Goal: Task Accomplishment & Management: Manage account settings

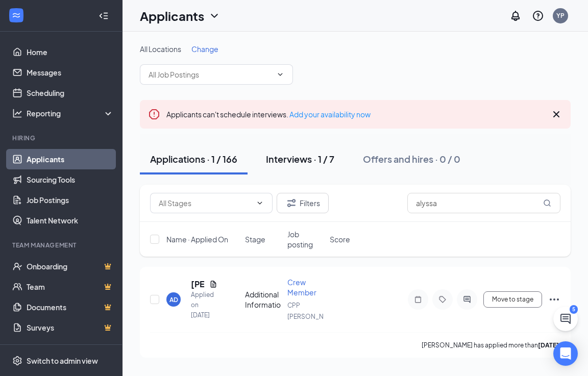
click at [303, 167] on button "Interviews · 1 / 7" at bounding box center [300, 159] width 89 height 31
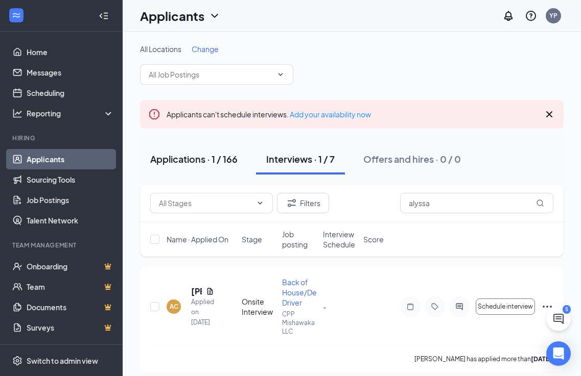
click at [192, 163] on div "Applications · 1 / 166" at bounding box center [193, 159] width 87 height 13
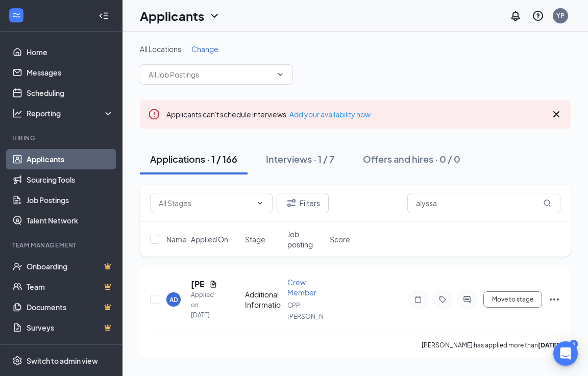
click at [363, 73] on div "All Locations Change" at bounding box center [355, 64] width 431 height 41
drag, startPoint x: 360, startPoint y: 70, endPoint x: 352, endPoint y: 43, distance: 28.0
click at [352, 43] on div "All Locations Change Applicants can't schedule interviews. Add your availabilit…" at bounding box center [356, 201] width 466 height 339
click at [559, 16] on div "YP" at bounding box center [561, 15] width 8 height 9
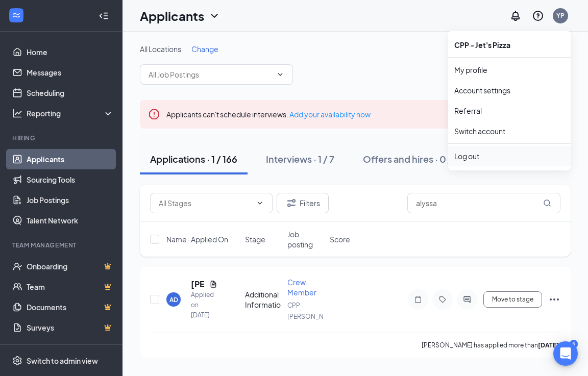
click at [477, 156] on div "Log out" at bounding box center [510, 156] width 110 height 10
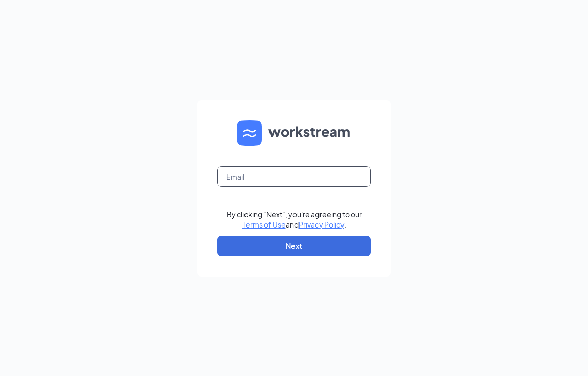
click at [275, 179] on input "text" at bounding box center [294, 177] width 153 height 20
click at [260, 180] on input "text" at bounding box center [294, 177] width 153 height 20
type input "elkhart@cppilots.com"
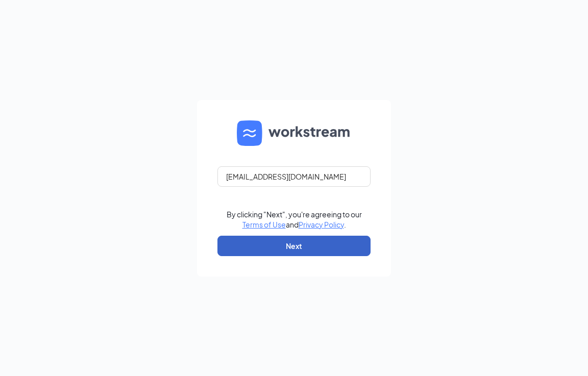
click at [287, 241] on button "Next" at bounding box center [294, 246] width 153 height 20
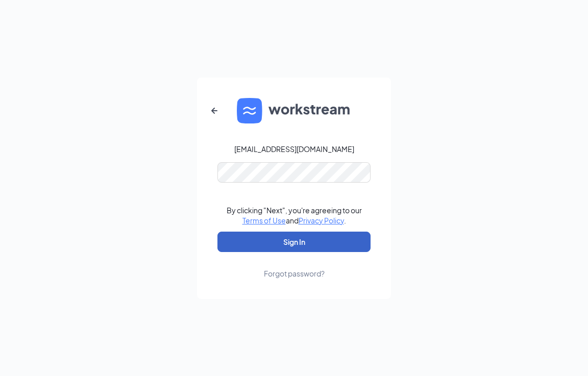
click at [287, 241] on button "Sign In" at bounding box center [294, 242] width 153 height 20
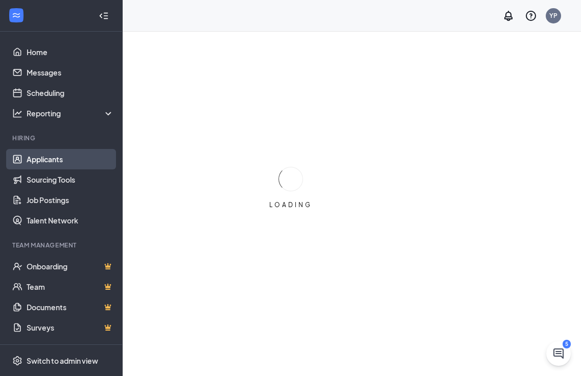
click at [37, 157] on link "Applicants" at bounding box center [70, 159] width 87 height 20
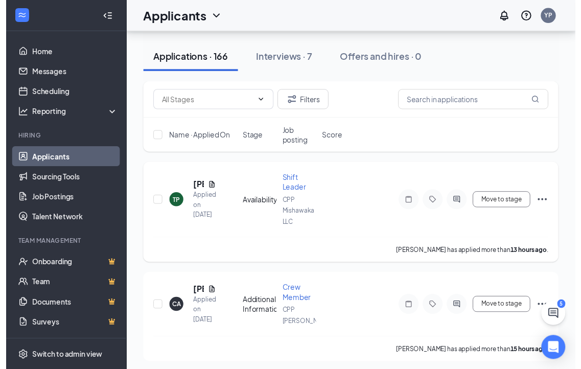
scroll to position [153, 0]
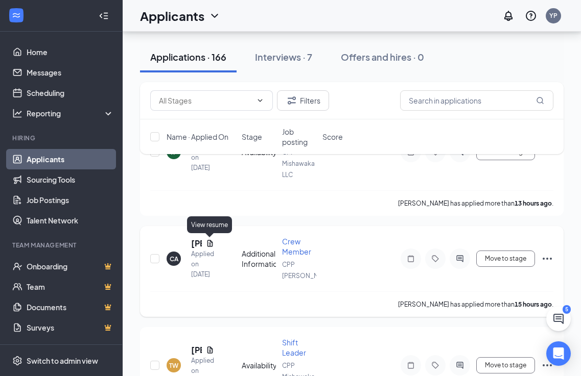
click at [209, 243] on icon "Document" at bounding box center [210, 243] width 6 height 7
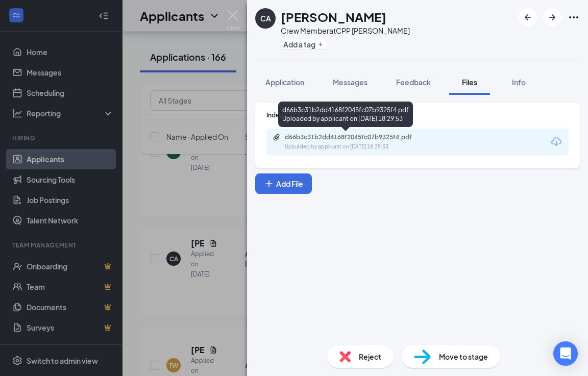
click at [386, 146] on div "Uploaded by applicant on Sep 15, 2025 at 18:29:53" at bounding box center [361, 147] width 153 height 8
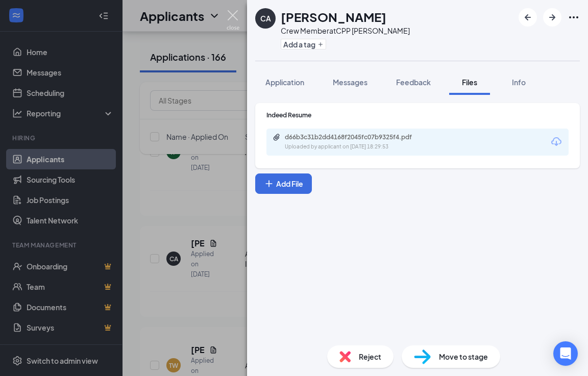
click at [233, 10] on img at bounding box center [233, 20] width 13 height 20
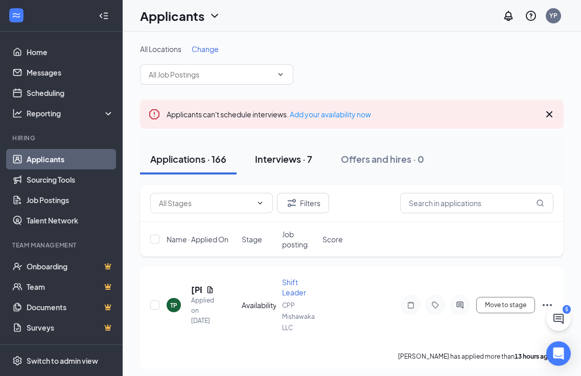
click at [282, 155] on div "Interviews · 7" at bounding box center [283, 159] width 57 height 13
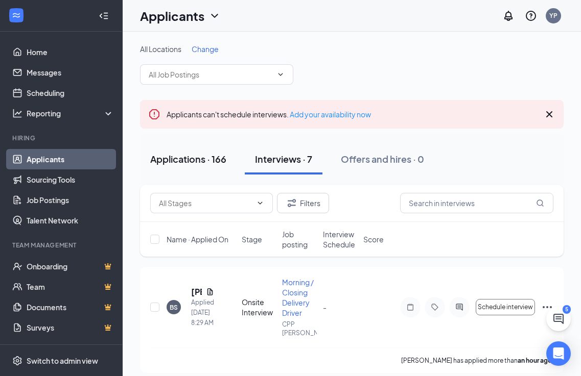
click at [204, 155] on div "Applications · 166" at bounding box center [188, 159] width 76 height 13
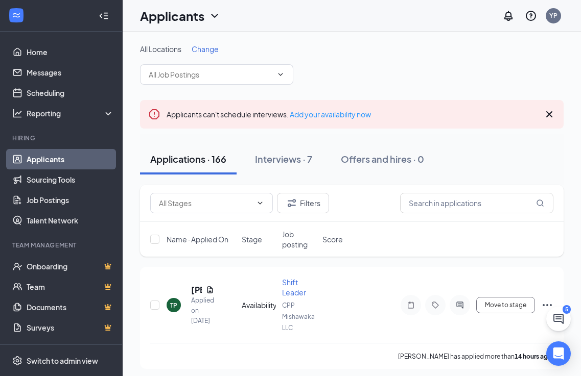
click at [163, 46] on span "All Locations" at bounding box center [160, 48] width 41 height 9
click at [163, 49] on span "All Locations" at bounding box center [160, 48] width 41 height 9
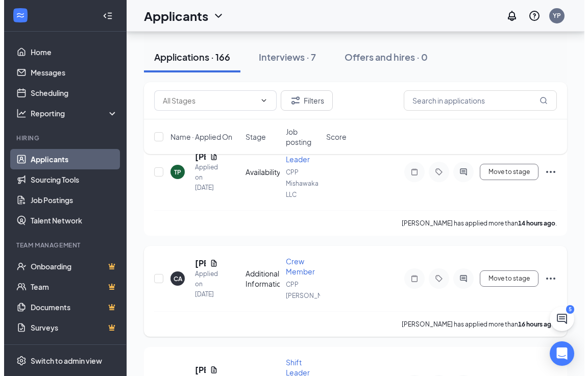
scroll to position [153, 0]
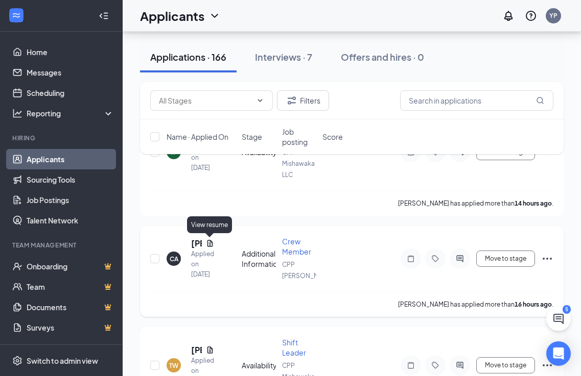
click at [208, 245] on icon "Document" at bounding box center [210, 244] width 8 height 8
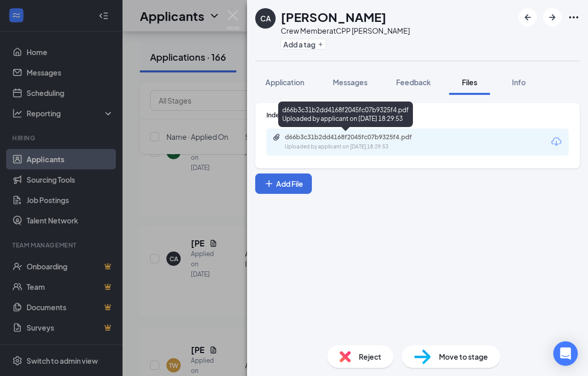
click at [382, 144] on div "Uploaded by applicant on Sep 15, 2025 at 18:29:53" at bounding box center [361, 147] width 153 height 8
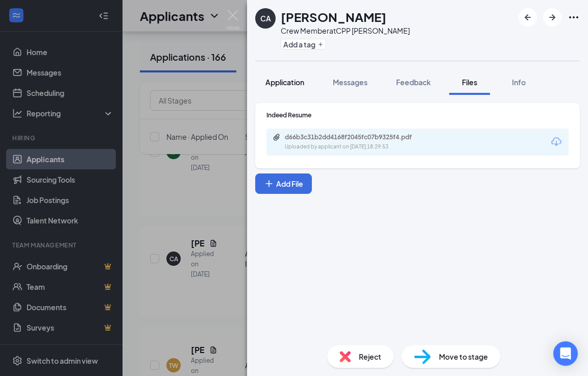
click at [293, 79] on span "Application" at bounding box center [285, 82] width 39 height 9
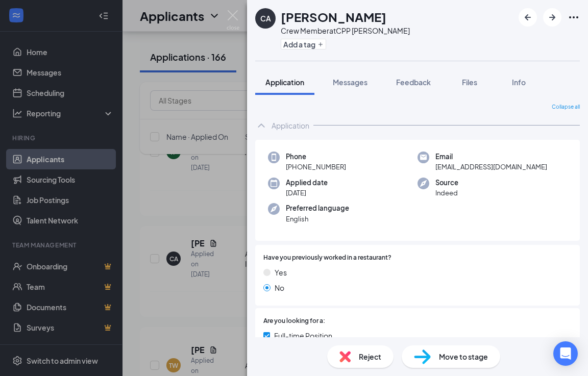
drag, startPoint x: 231, startPoint y: 10, endPoint x: 233, endPoint y: 14, distance: 5.3
click at [230, 10] on div "CA Carlos Adams Crew Member at CPP Laporte Add a tag Application Messages Feedb…" at bounding box center [294, 188] width 588 height 376
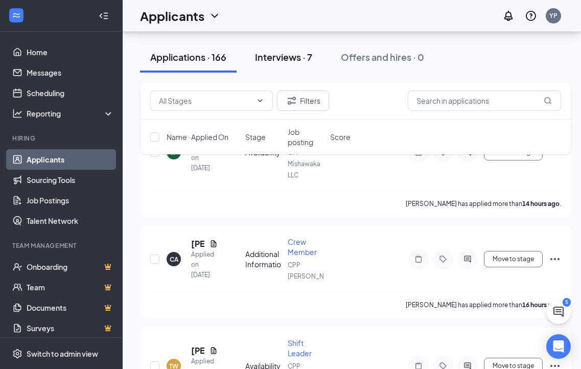
click at [280, 54] on div "Interviews · 7" at bounding box center [283, 57] width 57 height 13
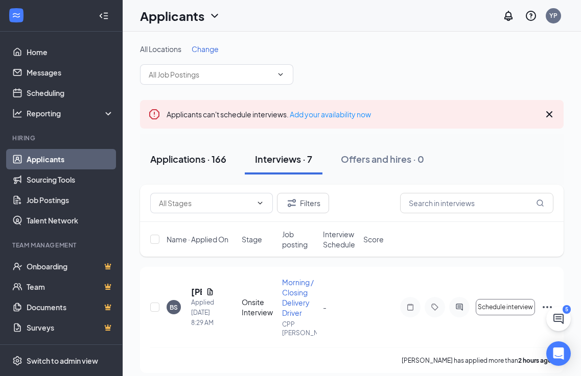
click at [199, 153] on div "Applications · 166" at bounding box center [188, 159] width 76 height 13
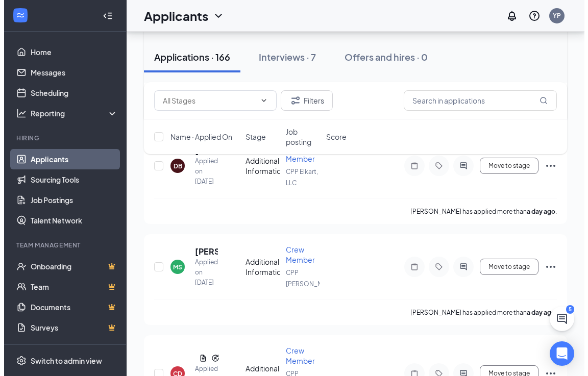
scroll to position [409, 0]
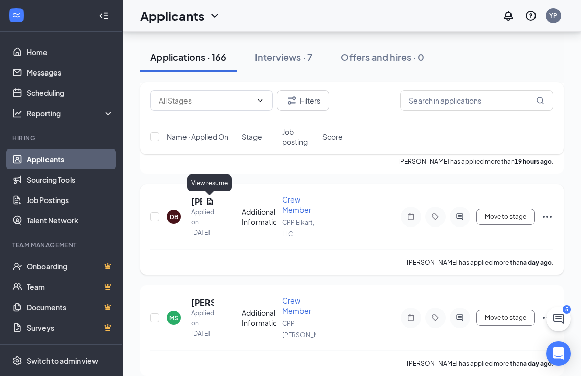
click at [208, 204] on icon "Document" at bounding box center [210, 202] width 8 height 8
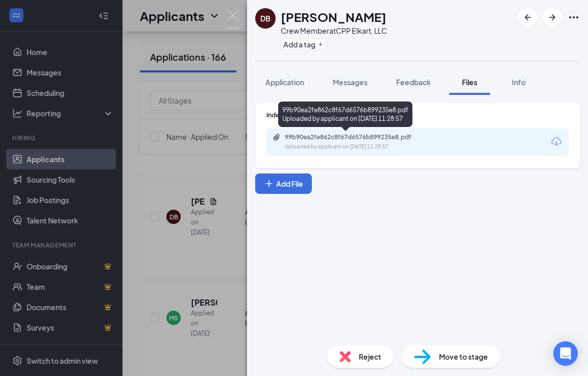
click at [378, 142] on div "99b90ea2fe862c8f67d6576b899235e8.pdf Uploaded by applicant on Sep 15, 2025 at 1…" at bounding box center [355, 142] width 165 height 18
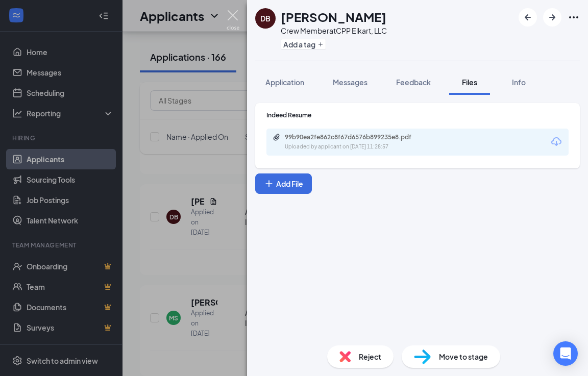
click at [235, 14] on img at bounding box center [233, 20] width 13 height 20
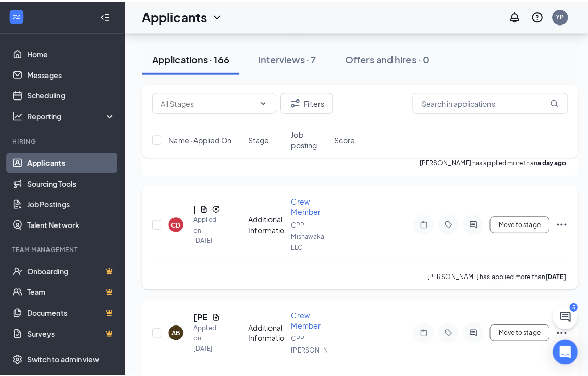
scroll to position [562, 0]
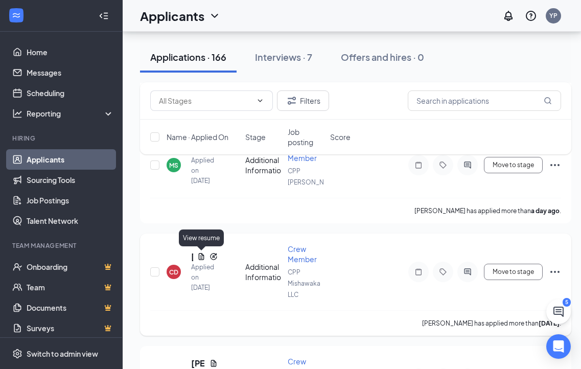
click at [199, 255] on icon "Document" at bounding box center [202, 256] width 6 height 7
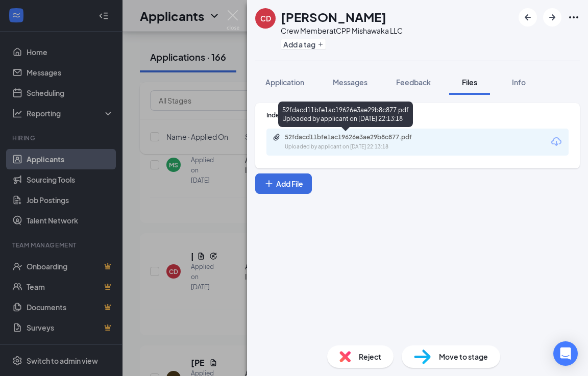
click at [364, 137] on div "52fdacd11bfe1ac19626e3ae29b8c877.pdf" at bounding box center [356, 137] width 143 height 8
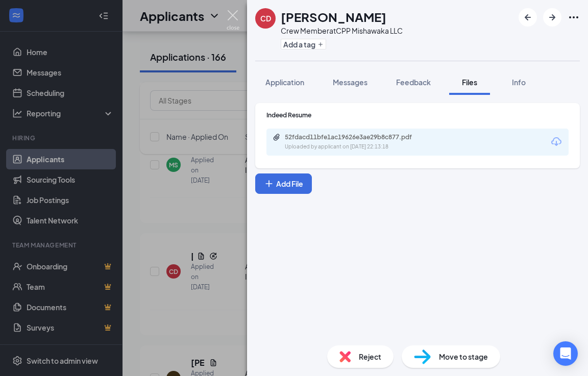
click at [237, 16] on img at bounding box center [233, 20] width 13 height 20
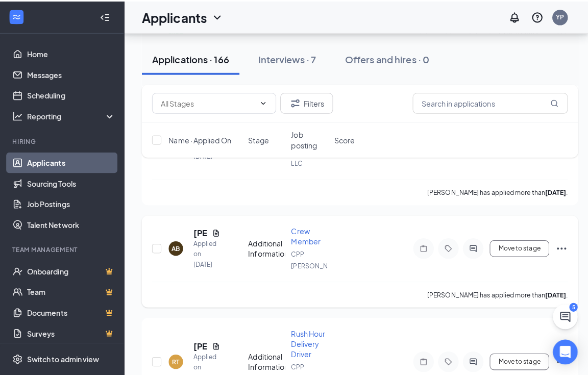
scroll to position [715, 0]
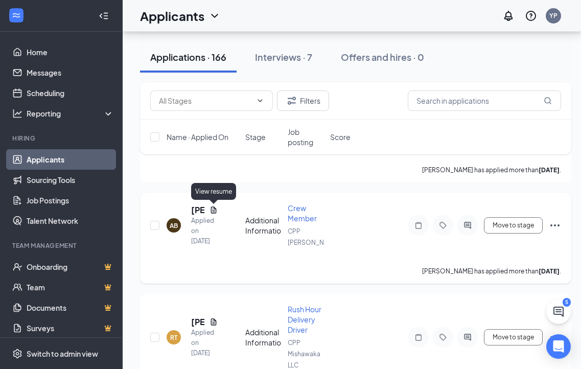
click at [216, 210] on icon "Document" at bounding box center [214, 209] width 6 height 7
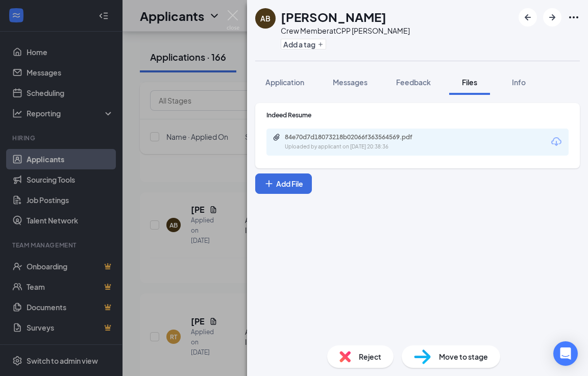
click at [405, 131] on div "84e70d7d18073218b02066f363564569.pdf Uploaded by applicant on Sep 14, 2025 at 2…" at bounding box center [418, 142] width 302 height 27
click at [398, 140] on div "84e70d7d18073218b02066f363564569.pdf" at bounding box center [356, 137] width 143 height 8
click at [283, 79] on span "Application" at bounding box center [285, 82] width 39 height 9
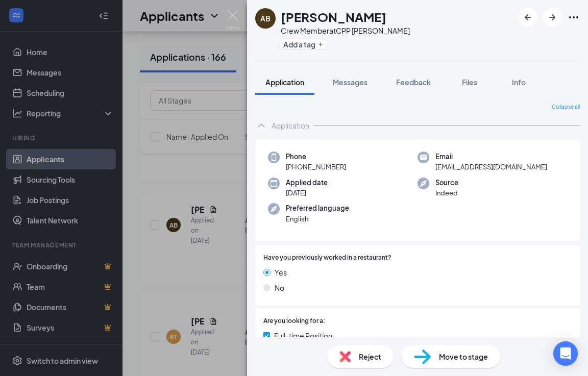
click at [232, 10] on div "AB Adrianna Bluitt Crew Member at CPP Laporte Add a tag Application Messages Fe…" at bounding box center [294, 188] width 588 height 376
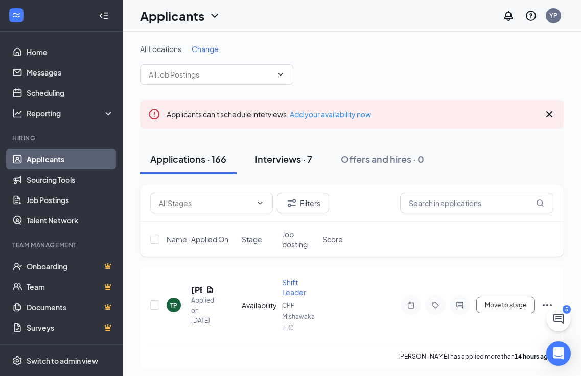
click at [283, 156] on div "Interviews · 7" at bounding box center [283, 159] width 57 height 13
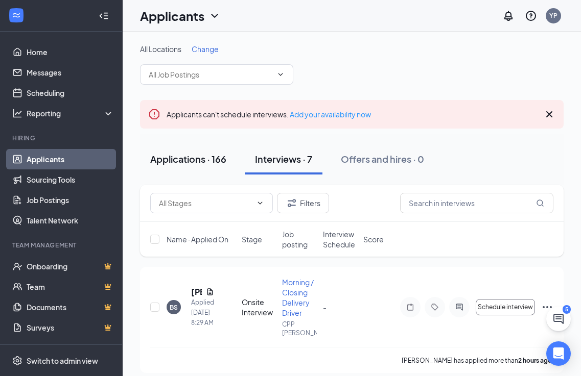
click at [198, 164] on div "Applications · 166" at bounding box center [188, 159] width 76 height 13
